Goal: Task Accomplishment & Management: Manage account settings

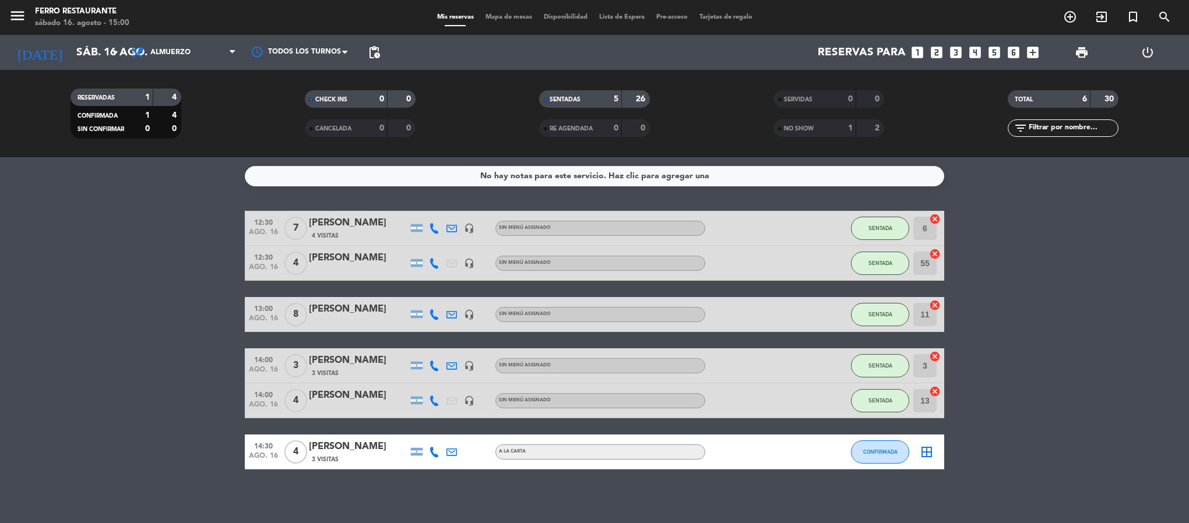
click at [79, 305] on bookings-row "12:30 [DATE] 7 [PERSON_NAME] 4 [DEMOGRAPHIC_DATA] headset_mic Sin menú asignado…" at bounding box center [594, 340] width 1189 height 259
click at [88, 64] on input "sáb. 16 ago." at bounding box center [141, 52] width 140 height 24
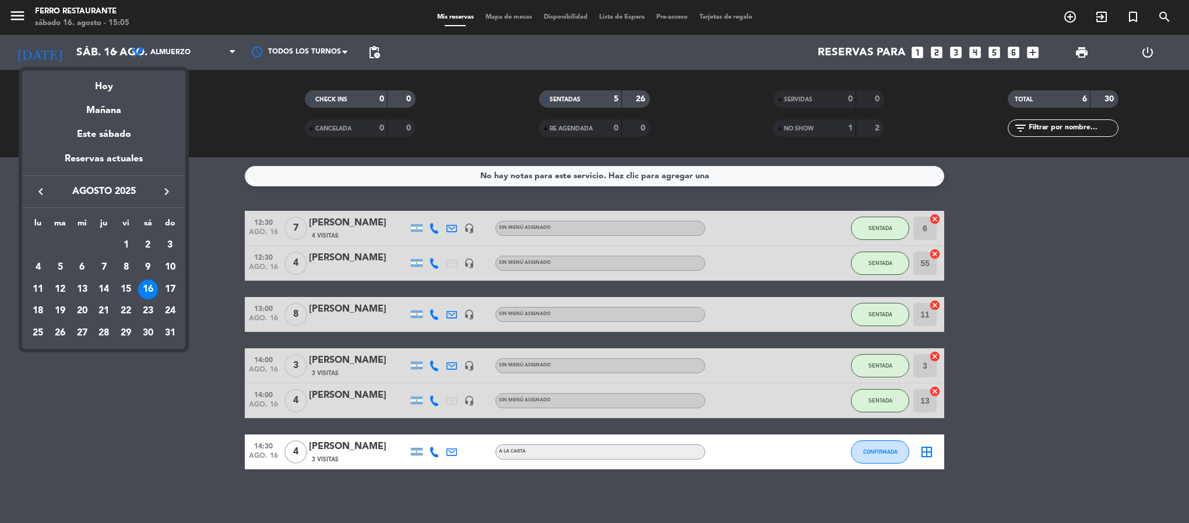
click at [165, 61] on div at bounding box center [594, 261] width 1189 height 523
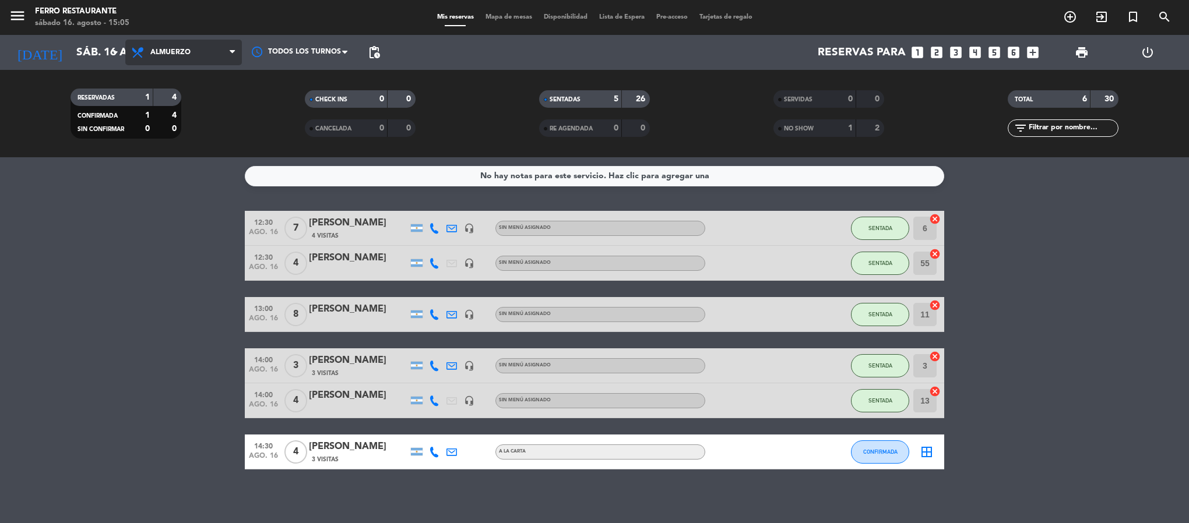
click at [178, 52] on span "Almuerzo" at bounding box center [170, 52] width 40 height 8
click at [171, 178] on ng-component "menu [PERSON_NAME] Restaurante [DATE] 16. agosto - 15:05 Mis reservas Mapa de m…" at bounding box center [594, 261] width 1189 height 523
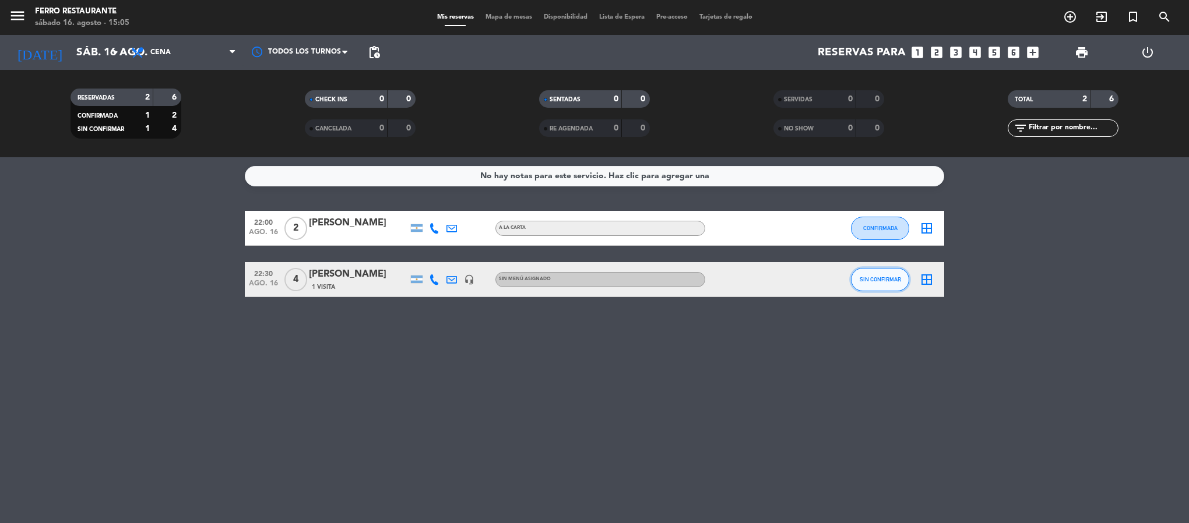
click at [872, 291] on button "SIN CONFIRMAR" at bounding box center [880, 279] width 58 height 23
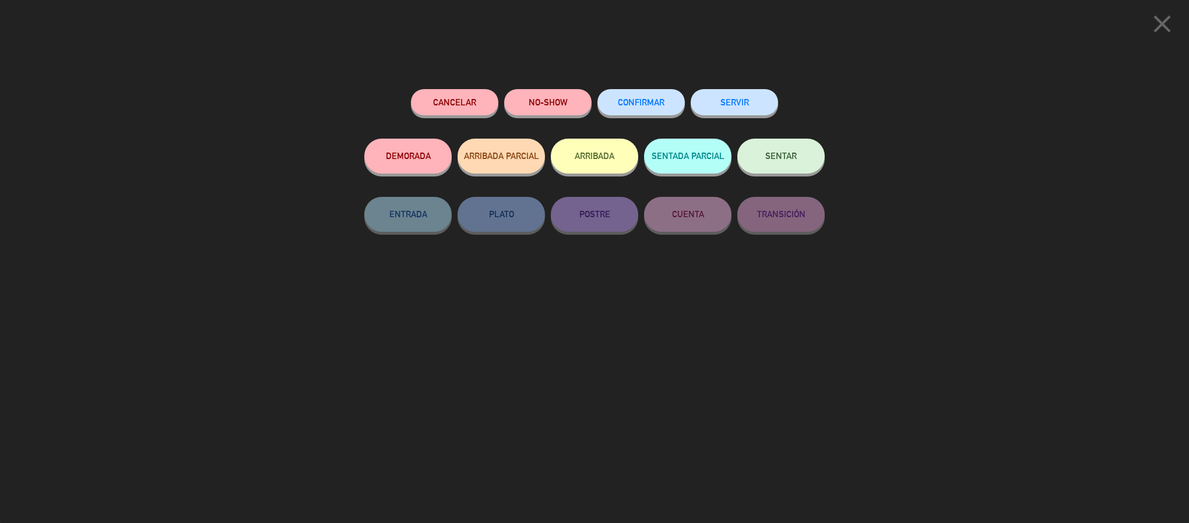
click at [649, 94] on button "CONFIRMAR" at bounding box center [640, 102] width 87 height 26
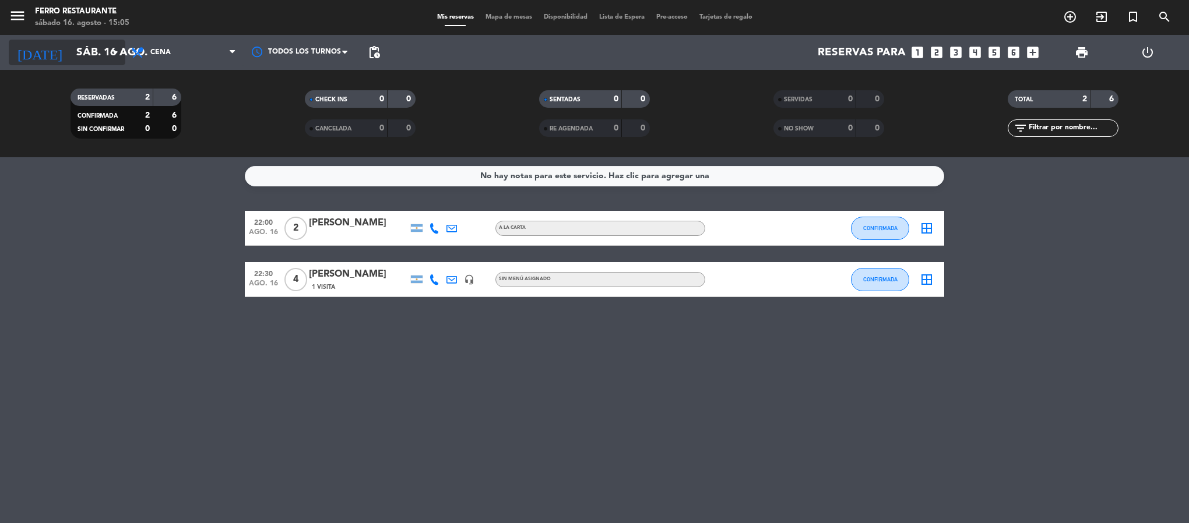
click at [115, 51] on icon "arrow_drop_down" at bounding box center [115, 52] width 14 height 14
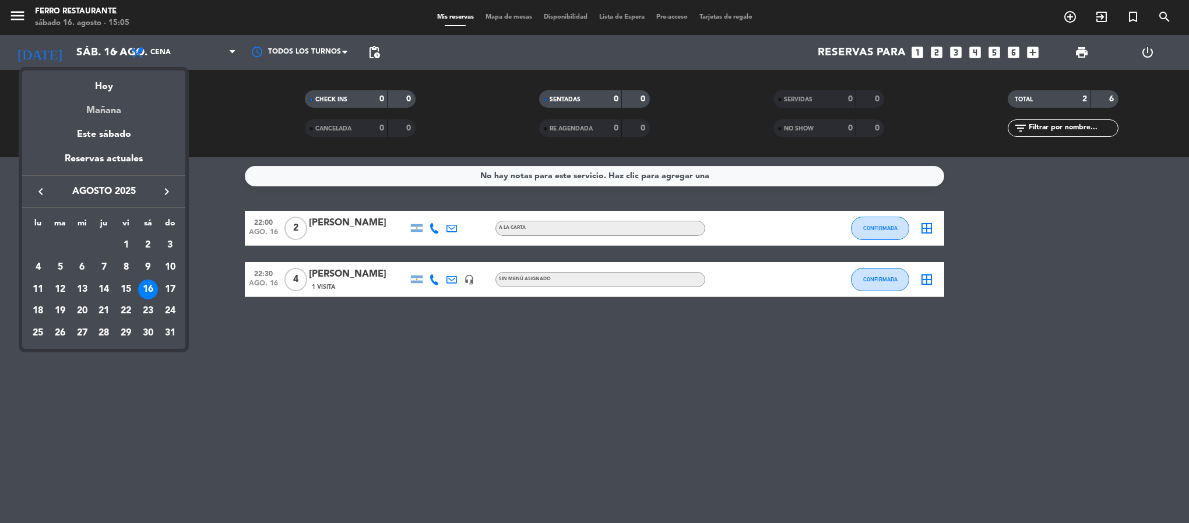
click at [107, 105] on div "Mañana" at bounding box center [103, 106] width 163 height 24
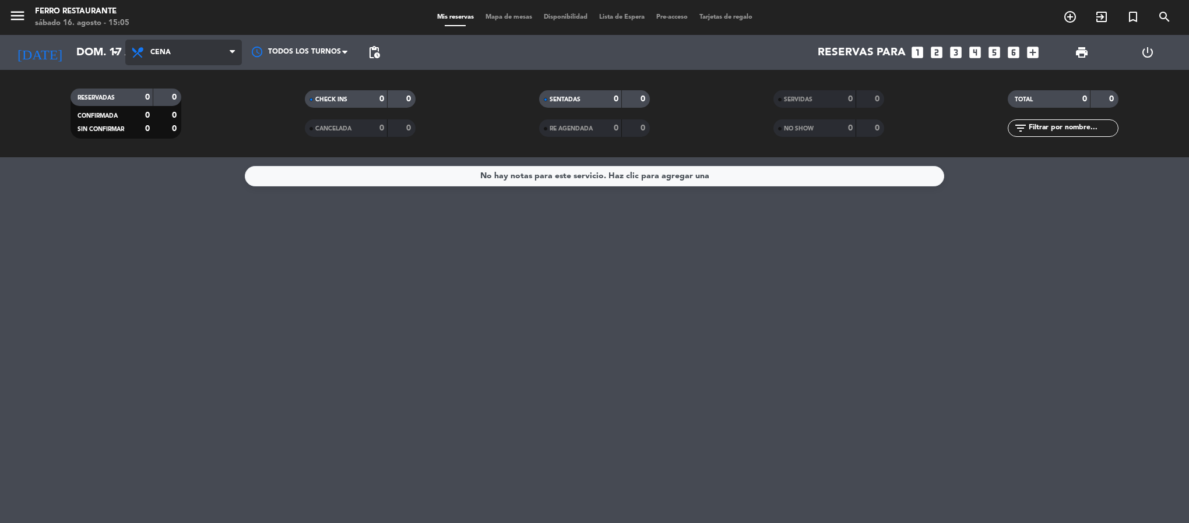
click at [164, 59] on span "Cena" at bounding box center [183, 53] width 117 height 26
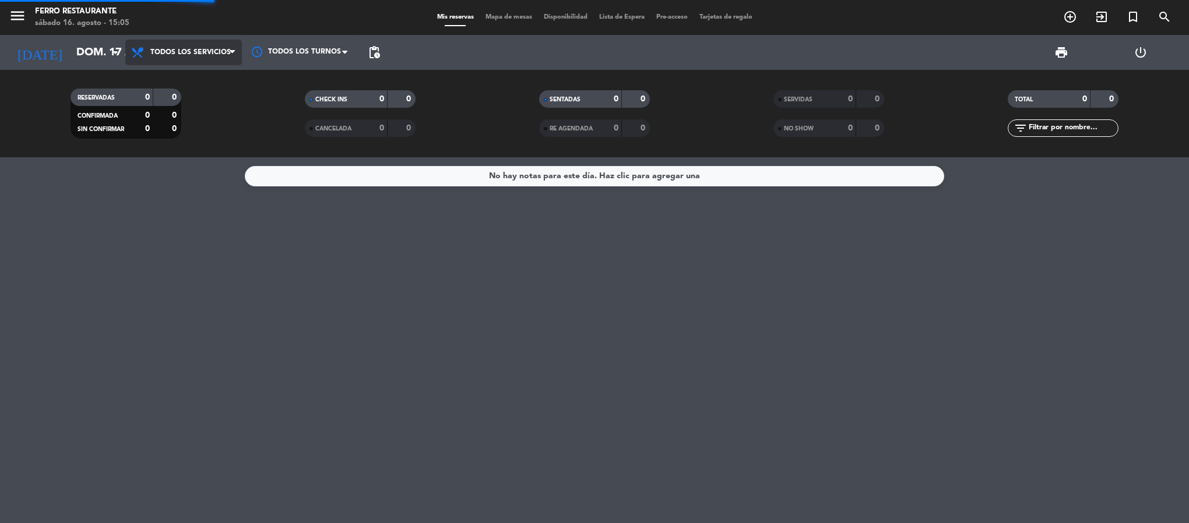
click at [175, 77] on div "menu [PERSON_NAME] Restaurante [DATE] 16. agosto - 15:05 Mis reservas Mapa de m…" at bounding box center [594, 78] width 1189 height 157
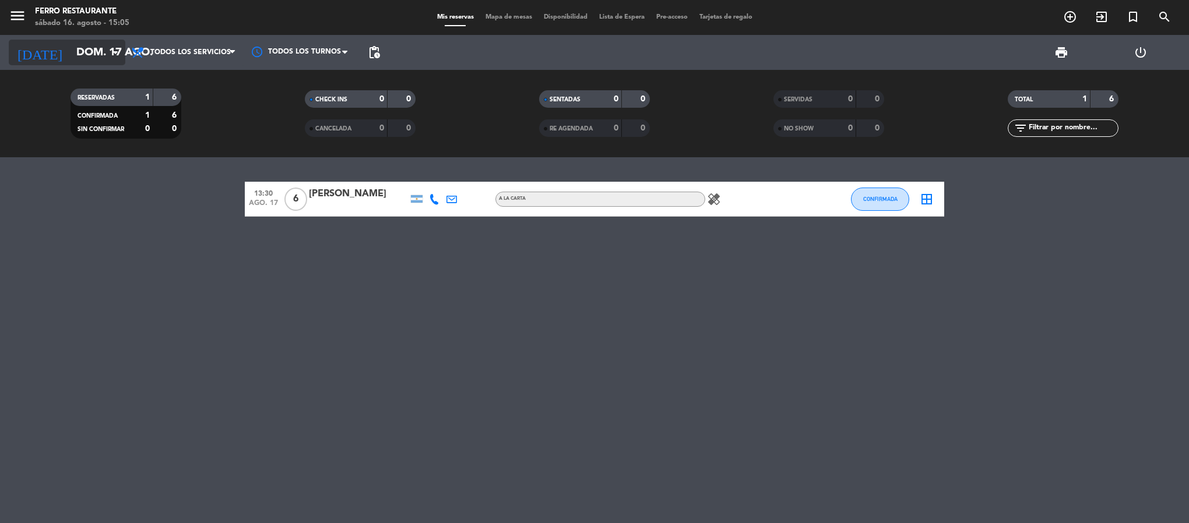
click at [71, 45] on input "dom. 17 ago." at bounding box center [141, 52] width 140 height 24
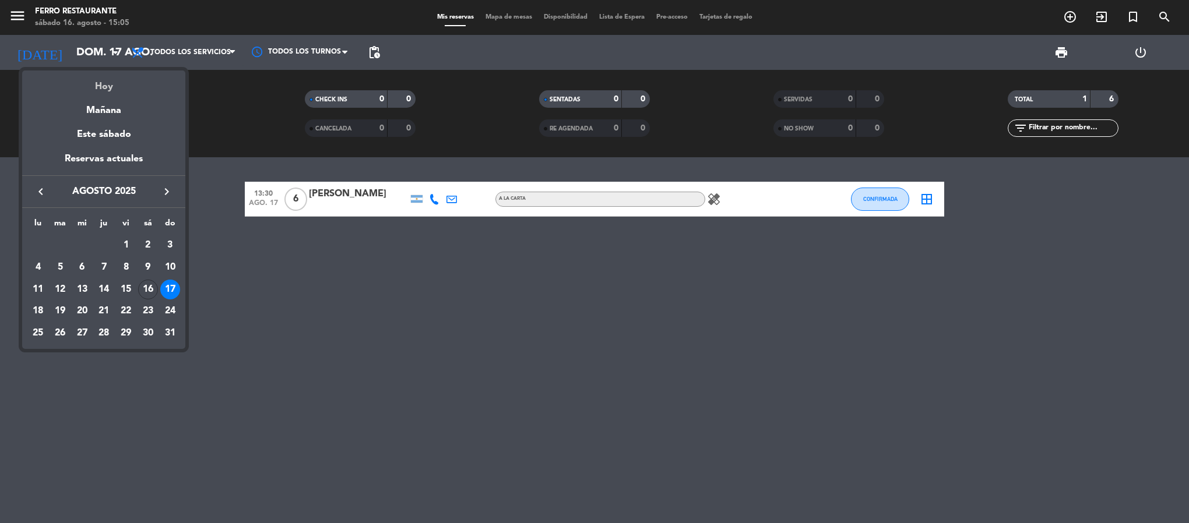
click at [94, 87] on div "Hoy" at bounding box center [103, 83] width 163 height 24
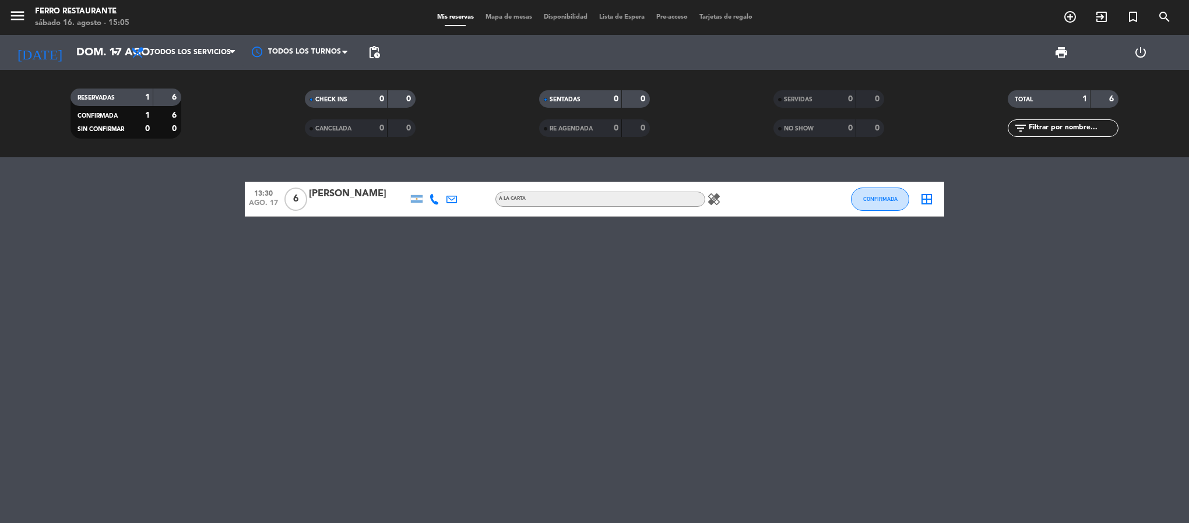
type input "sáb. 16 ago."
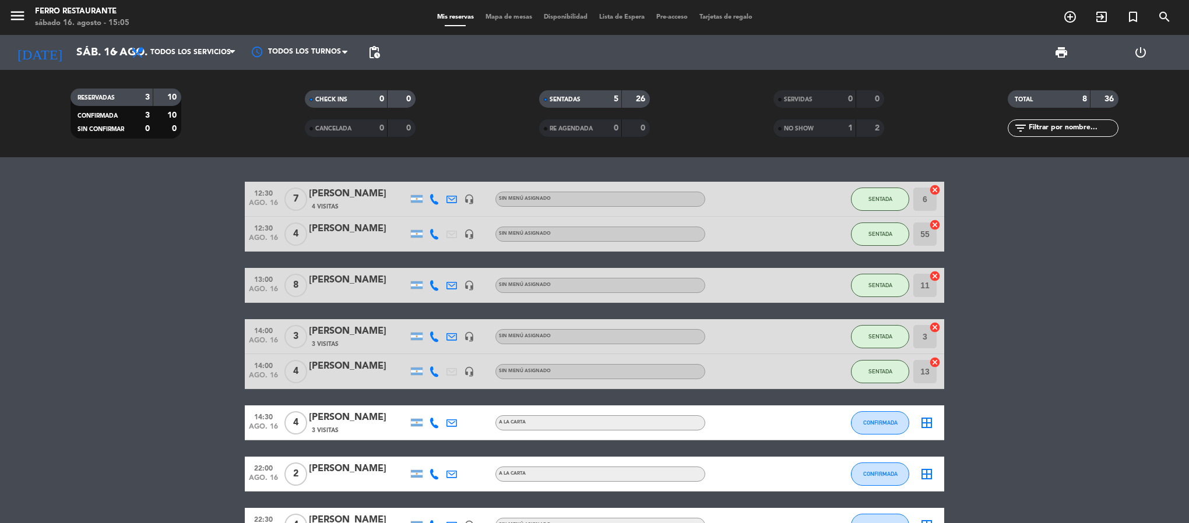
click at [1098, 378] on bookings-row "12:30 [DATE] 7 [PERSON_NAME] 4 [DEMOGRAPHIC_DATA] headset_mic Sin menú asignado…" at bounding box center [594, 362] width 1189 height 361
click at [1174, 411] on bookings-row "12:30 [DATE] 7 [PERSON_NAME] 4 [DEMOGRAPHIC_DATA] headset_mic Sin menú asignado…" at bounding box center [594, 362] width 1189 height 361
